Goal: Information Seeking & Learning: Find specific fact

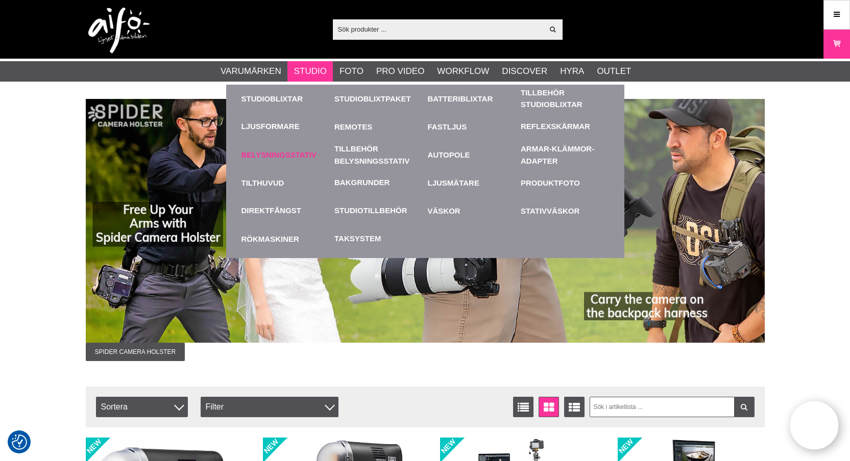
click at [300, 153] on link "Belysningsstativ" at bounding box center [285, 155] width 88 height 28
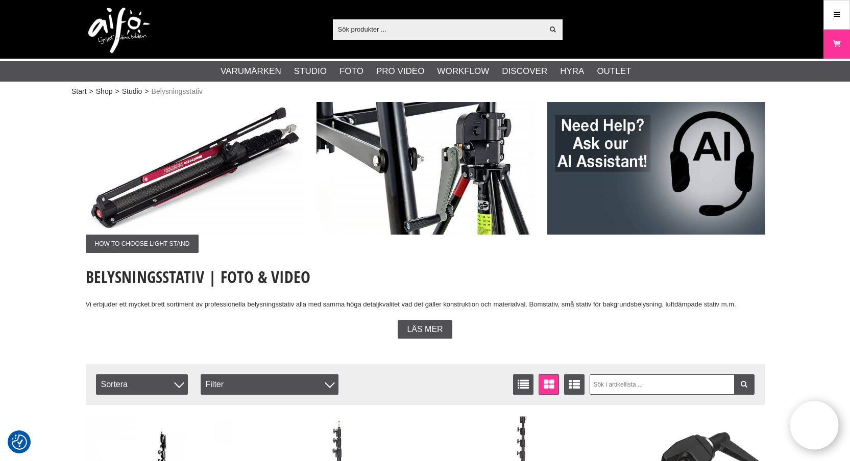
click at [408, 31] on input "text" at bounding box center [438, 28] width 211 height 15
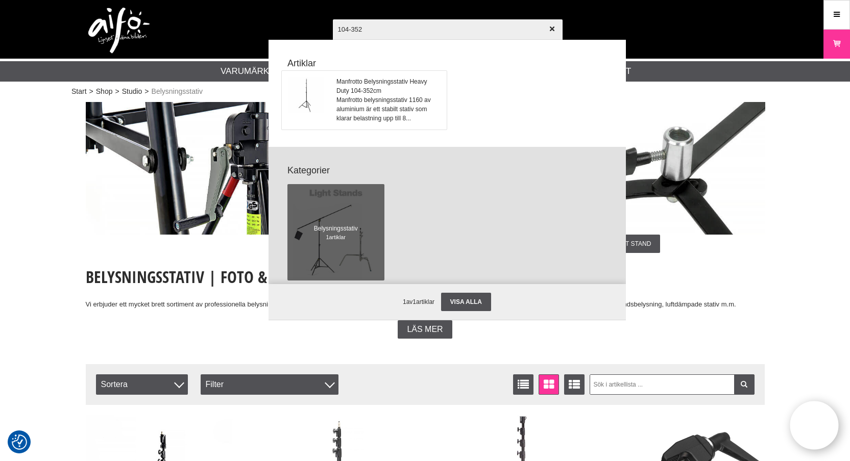
type input "104-352"
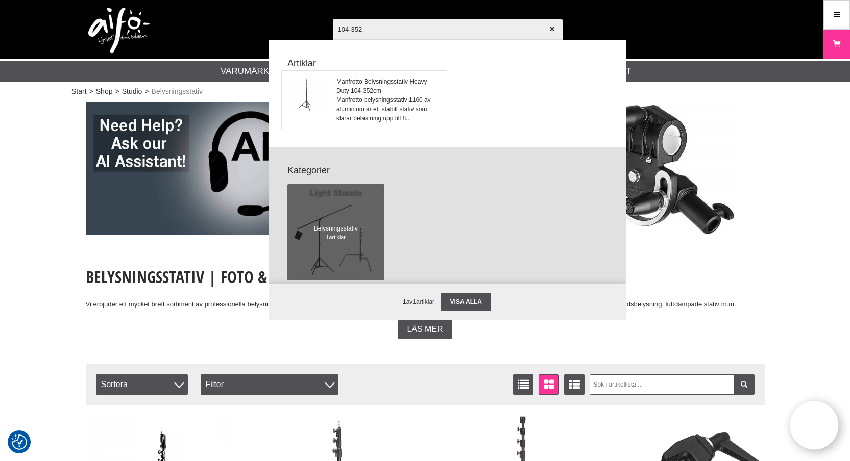
click at [357, 105] on span "Manfrotto belysningsstativ 1160 av aluminium är ett stabilt stativ som klarar b…" at bounding box center [388, 109] width 104 height 28
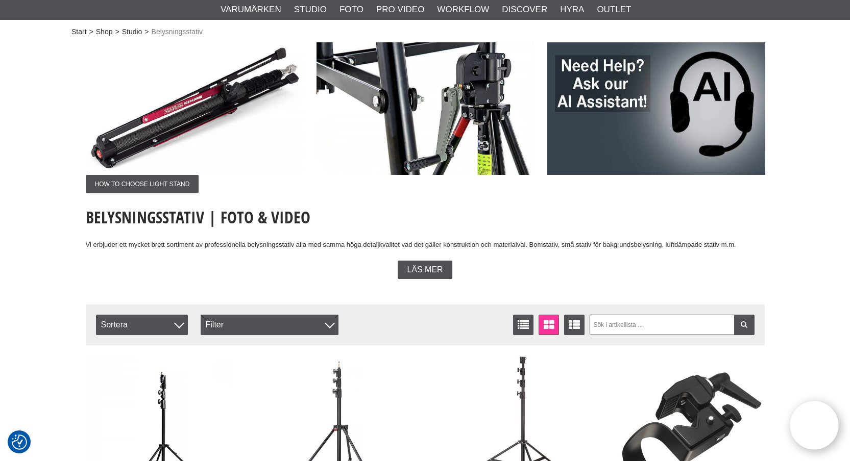
scroll to position [204, 0]
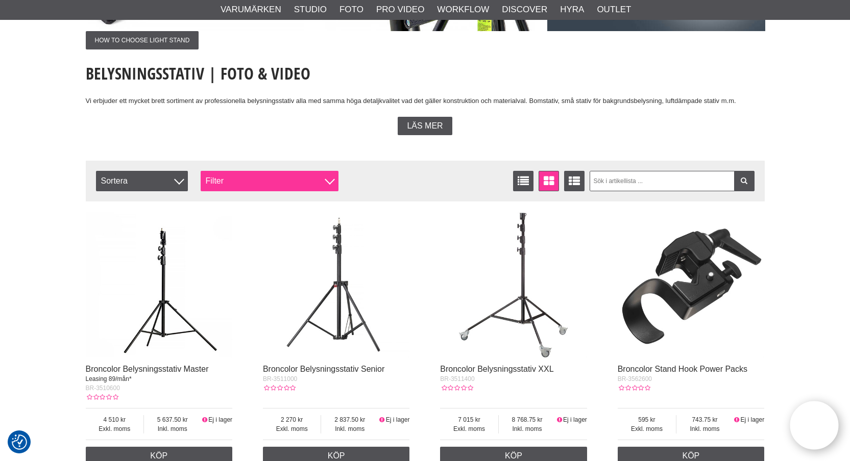
click at [269, 184] on div "Filter" at bounding box center [270, 181] width 138 height 20
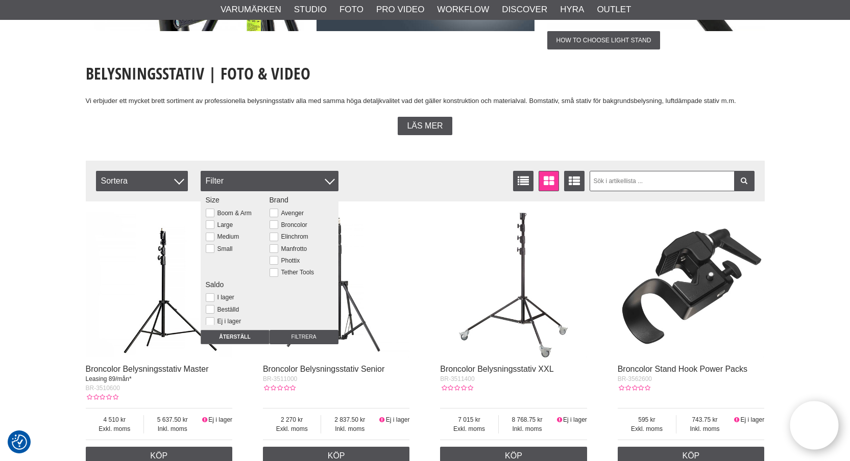
scroll to position [0, 0]
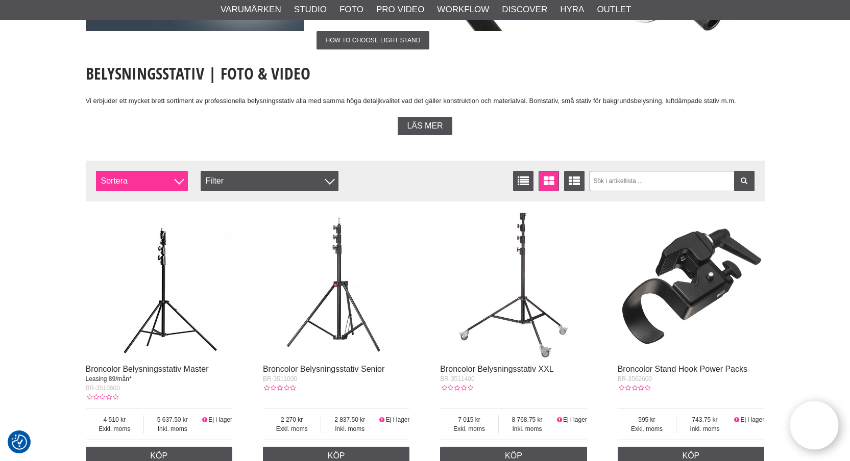
click at [178, 180] on div at bounding box center [179, 180] width 10 height 10
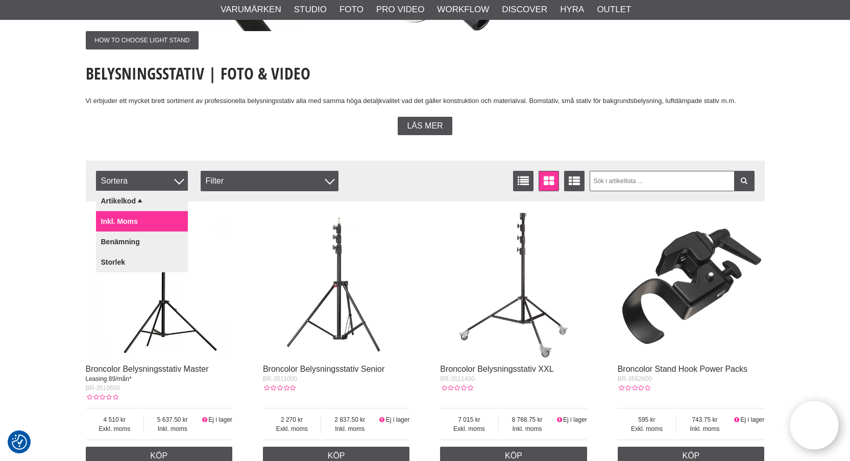
click at [126, 219] on link "Inkl. moms" at bounding box center [142, 221] width 92 height 20
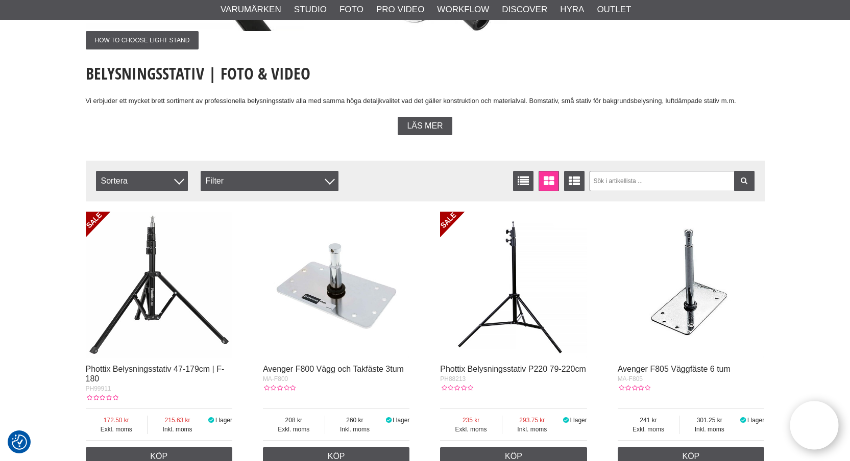
click at [622, 118] on div "Läs mer" at bounding box center [425, 126] width 679 height 18
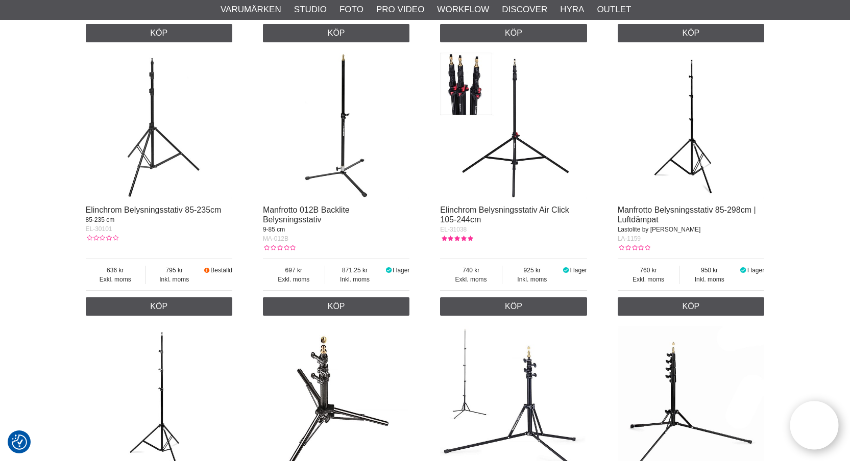
scroll to position [1130, 0]
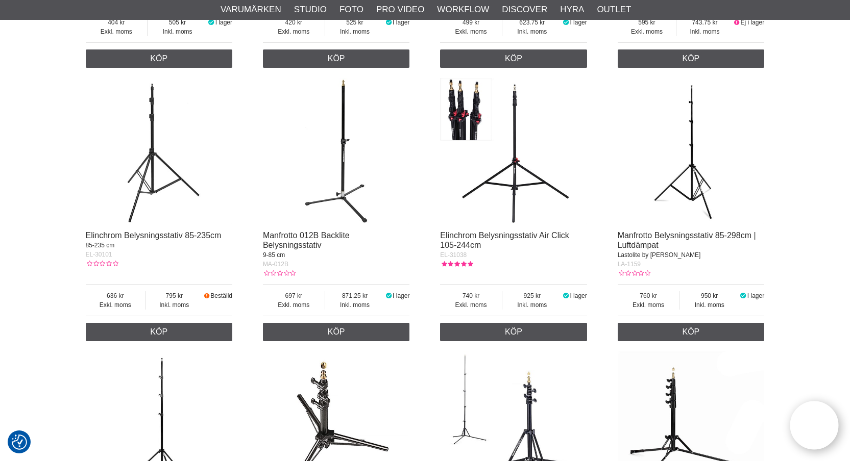
click at [528, 186] on img at bounding box center [513, 151] width 147 height 147
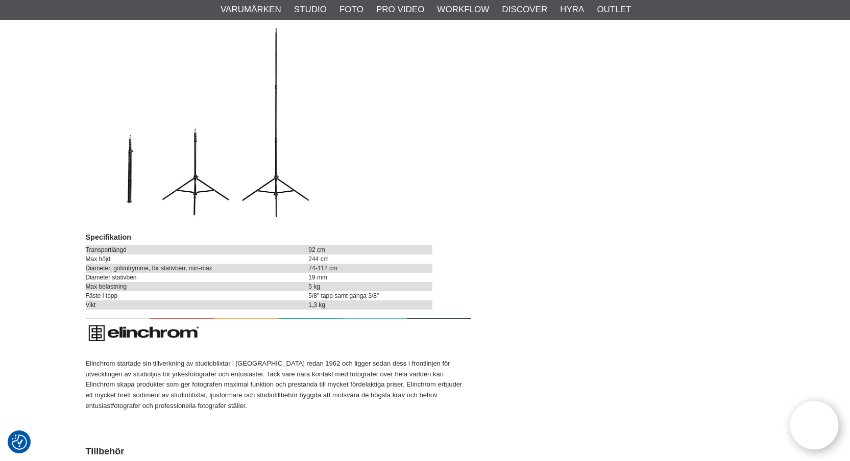
scroll to position [812, 0]
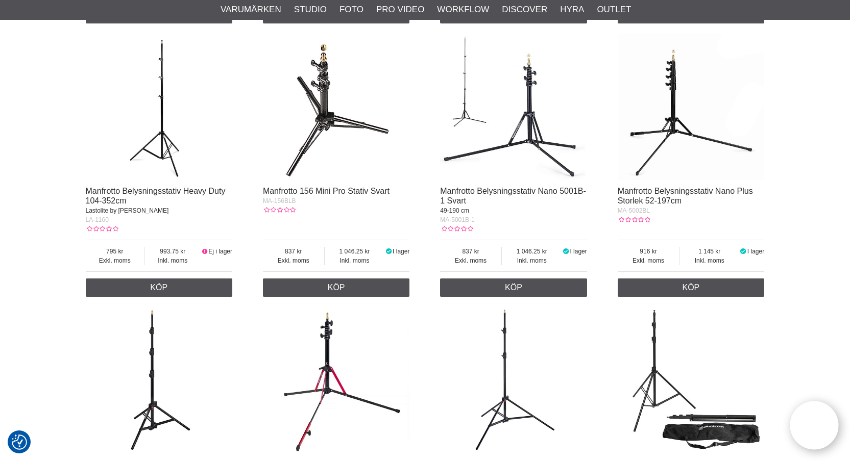
scroll to position [1564, 0]
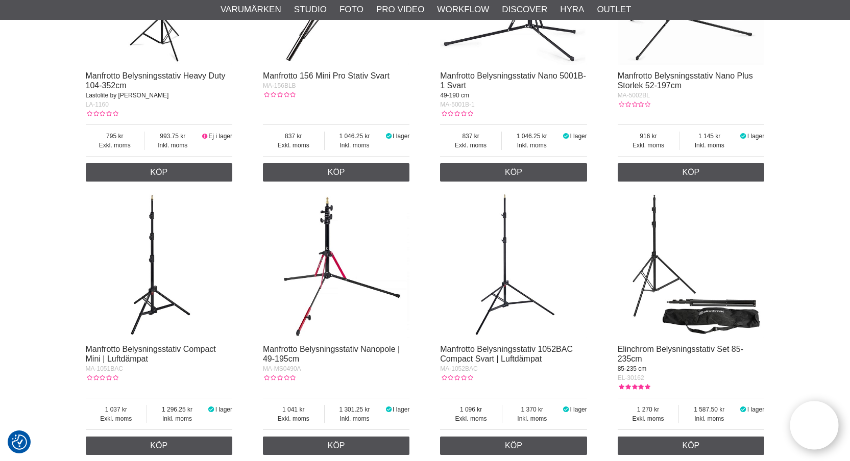
click at [513, 308] on img at bounding box center [513, 265] width 147 height 147
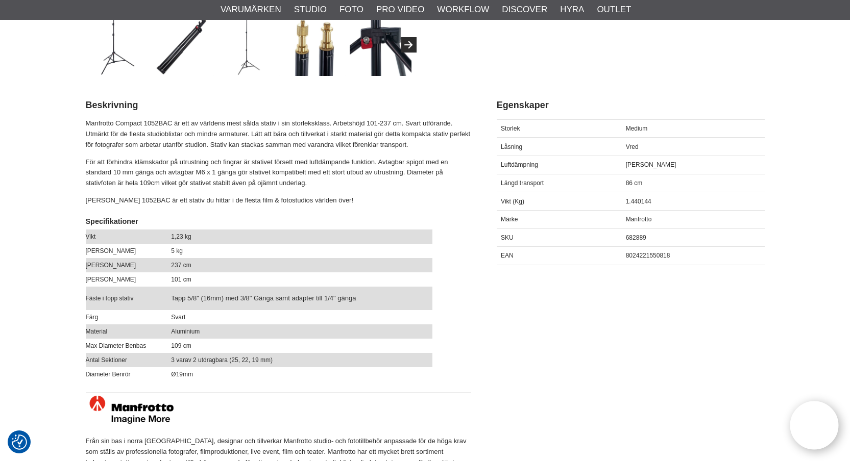
scroll to position [447, 0]
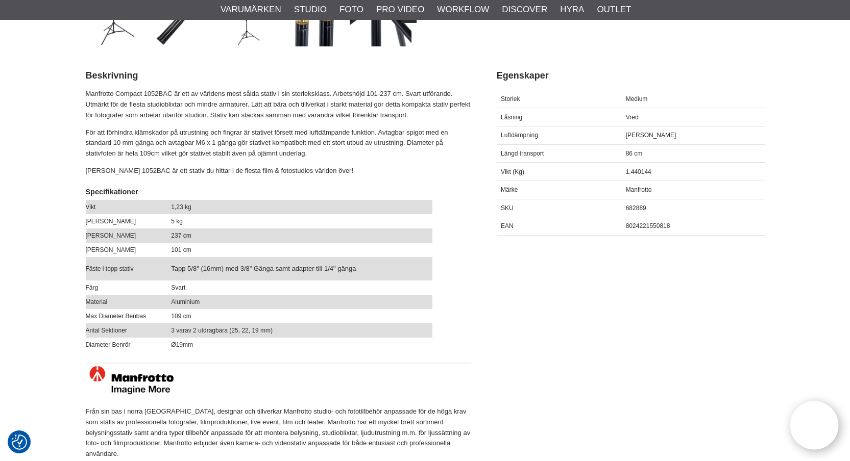
drag, startPoint x: 560, startPoint y: 391, endPoint x: 561, endPoint y: 379, distance: 12.3
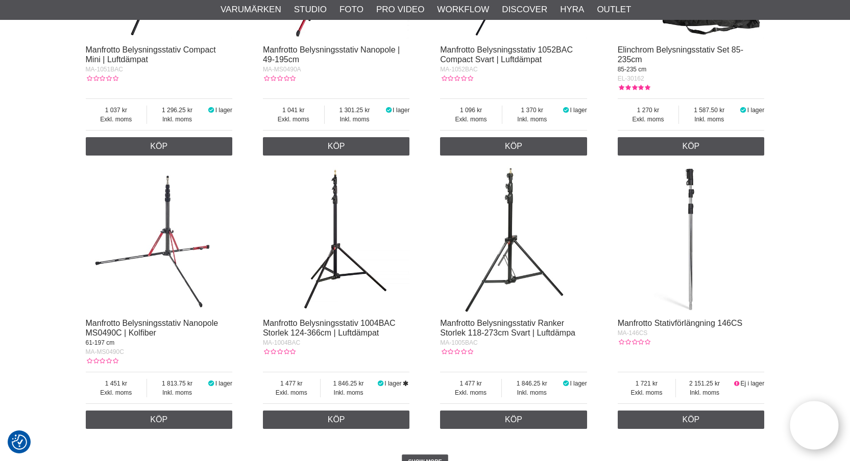
scroll to position [1932, 0]
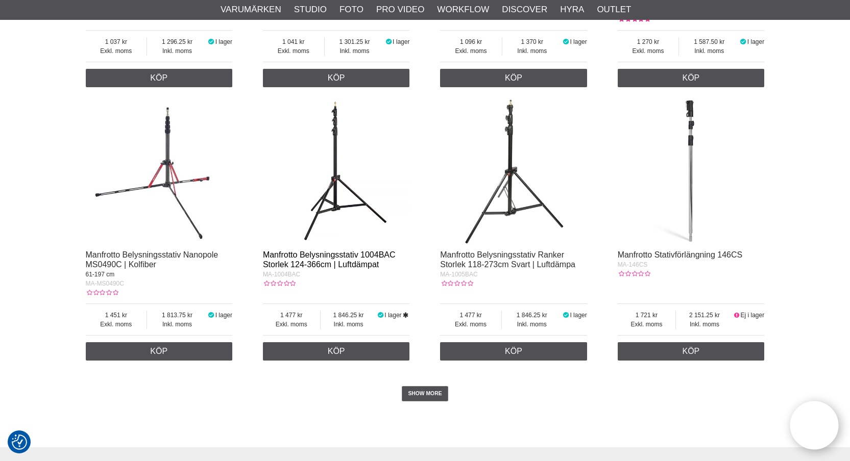
click at [335, 265] on link "Manfrotto Belysningsstativ 1004BAC Storlek 124-366cm | Luftdämpat" at bounding box center [329, 260] width 133 height 18
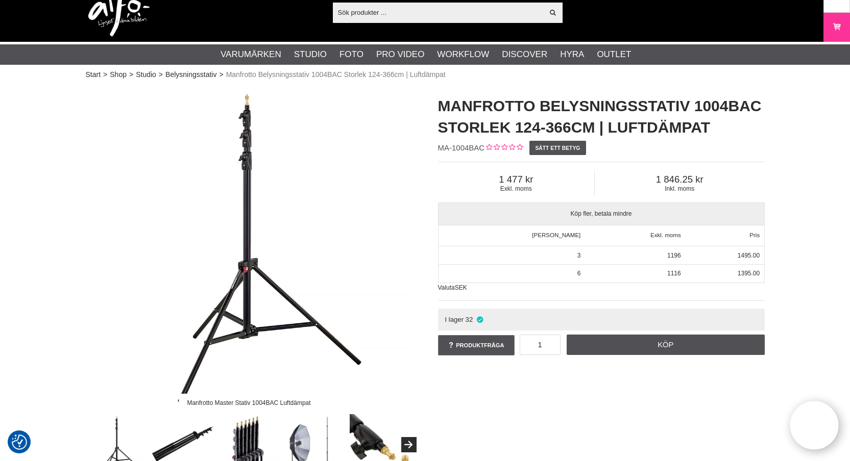
scroll to position [9, 0]
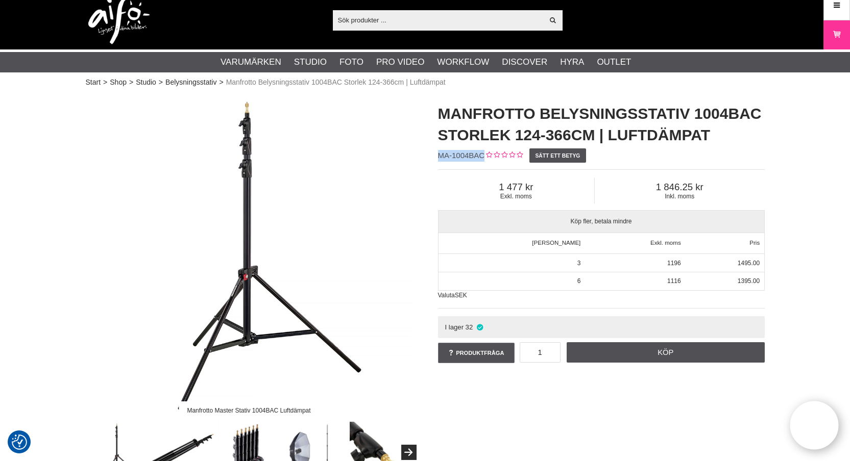
drag, startPoint x: 483, startPoint y: 155, endPoint x: 439, endPoint y: 156, distance: 44.4
click at [439, 156] on span "MA-1004BAC" at bounding box center [461, 155] width 47 height 9
copy span "MA-1004BAC"
